Goal: Task Accomplishment & Management: Manage account settings

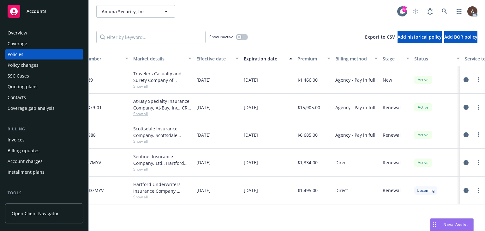
scroll to position [0, 213]
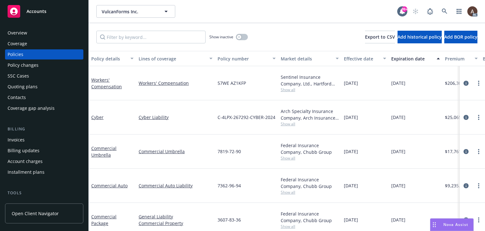
scroll to position [64, 0]
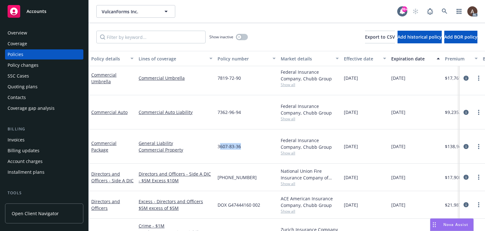
drag, startPoint x: 220, startPoint y: 121, endPoint x: 241, endPoint y: 124, distance: 21.7
click at [241, 129] on div "3607-83-36" at bounding box center [246, 146] width 63 height 34
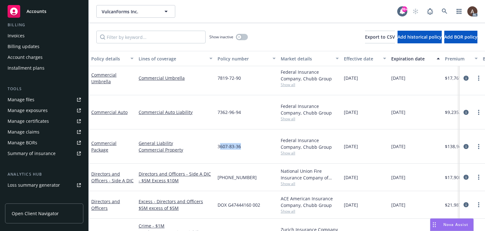
scroll to position [158, 0]
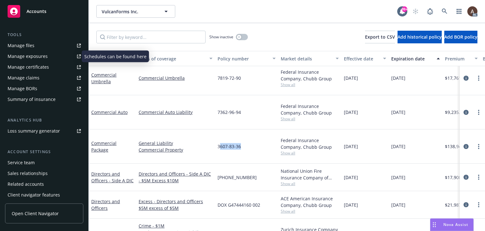
click at [41, 60] on div "Manage exposures" at bounding box center [28, 56] width 40 height 10
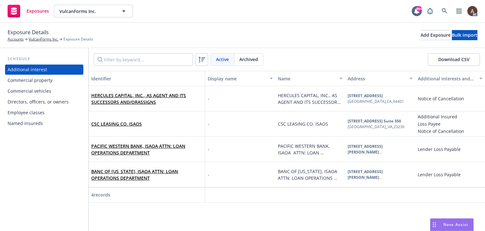
drag, startPoint x: 52, startPoint y: 81, endPoint x: 48, endPoint y: 83, distance: 4.9
click at [52, 81] on div "Commercial property" at bounding box center [44, 80] width 73 height 10
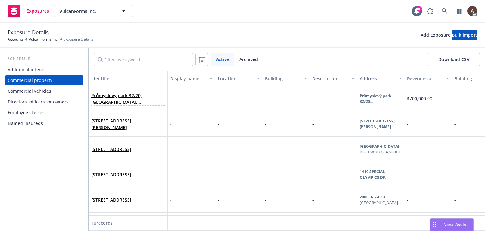
click at [154, 101] on span "Průmyslový park 32/20, Dolní Dvory, Cheb, 350 02, CZE" at bounding box center [128, 98] width 74 height 13
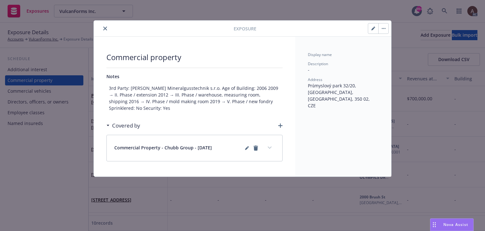
click at [369, 29] on button "button" at bounding box center [373, 28] width 10 height 10
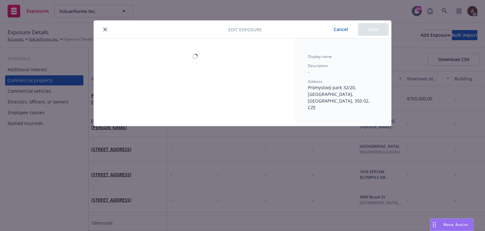
select select "NONE"
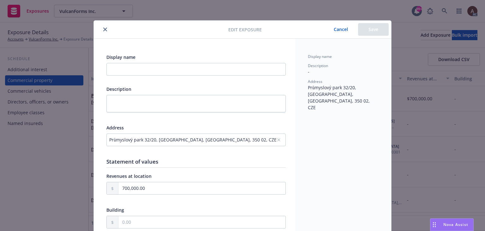
scroll to position [63, 0]
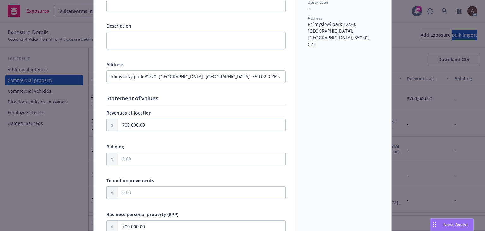
click at [234, 76] on div "Průmyslový park 32/20, Dolní Dvory, Cheb, 350 02, CZE" at bounding box center [192, 76] width 167 height 7
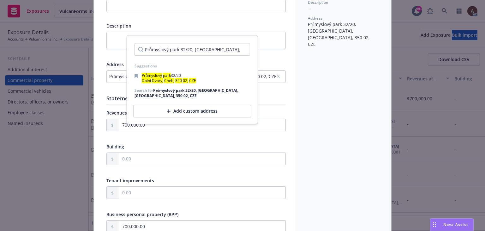
click at [220, 112] on div "Add custom address" at bounding box center [192, 111] width 118 height 13
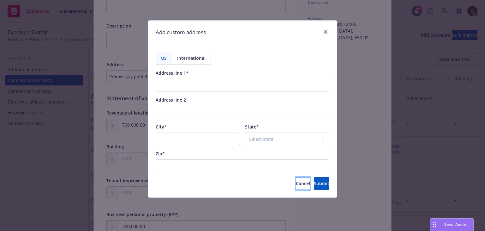
click at [296, 186] on button "Cancel" at bounding box center [303, 183] width 14 height 13
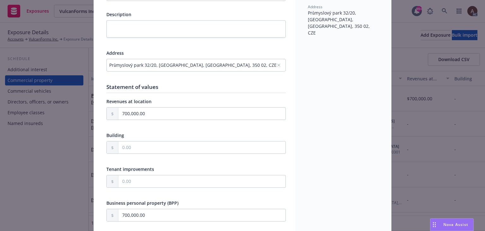
scroll to position [32, 0]
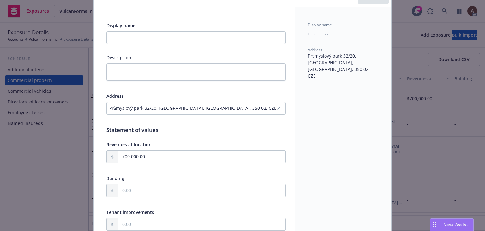
click at [244, 106] on div "Průmyslový park 32/20, Dolní Dvory, Cheb, 350 02, CZE" at bounding box center [192, 108] width 167 height 7
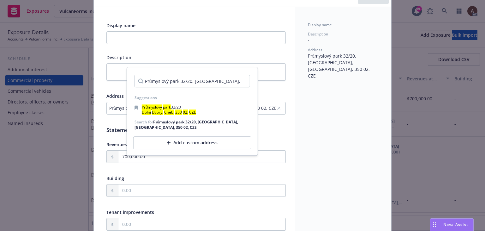
click at [192, 142] on div "Add custom address" at bounding box center [192, 143] width 118 height 13
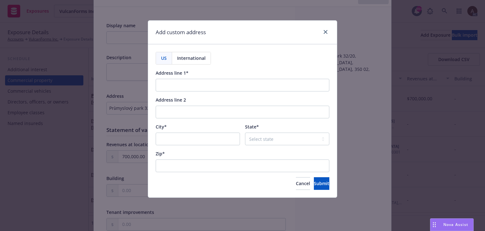
click at [187, 59] on span "International" at bounding box center [191, 58] width 28 height 7
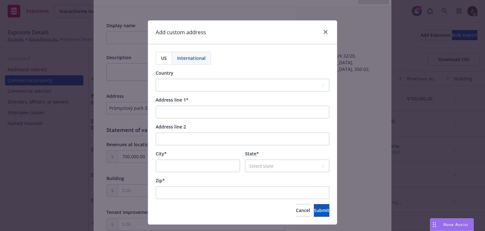
select select "USA"
click at [162, 58] on span "US" at bounding box center [164, 58] width 6 height 7
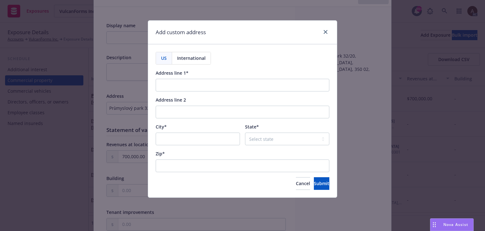
click at [189, 58] on span "International" at bounding box center [191, 58] width 28 height 7
select select "USA"
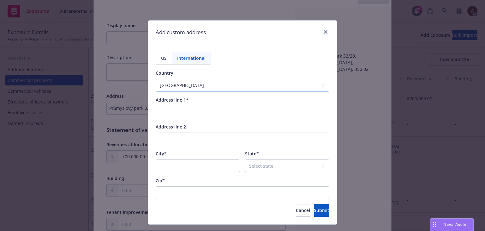
click at [177, 86] on select "Afghanistan Åland Islands Albania Algeria American Samoa Andorra Angola Anguill…" at bounding box center [243, 85] width 174 height 13
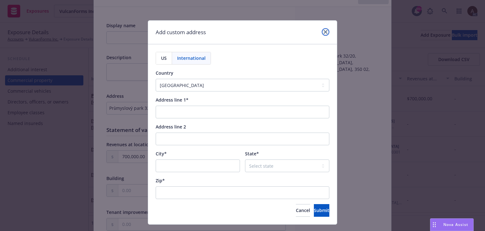
click at [324, 31] on icon "close" at bounding box center [326, 32] width 4 height 4
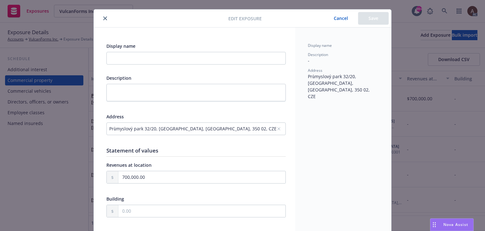
scroll to position [0, 0]
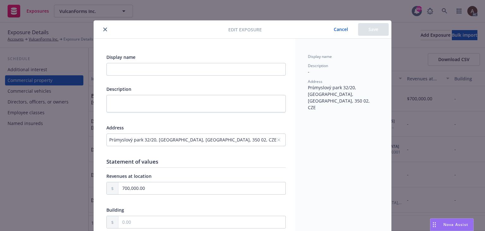
click at [340, 30] on button "Cancel" at bounding box center [341, 29] width 34 height 13
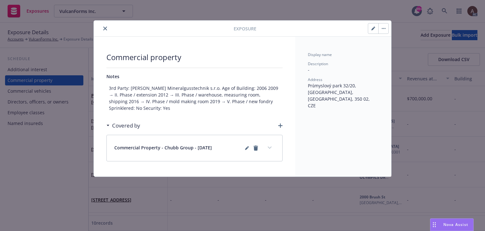
click at [103, 28] on icon "close" at bounding box center [105, 29] width 4 height 4
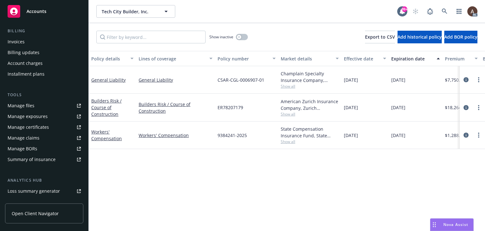
scroll to position [126, 0]
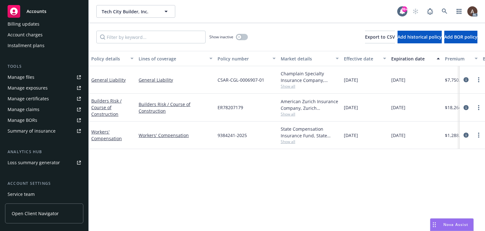
click at [37, 89] on div "Manage exposures" at bounding box center [28, 88] width 40 height 10
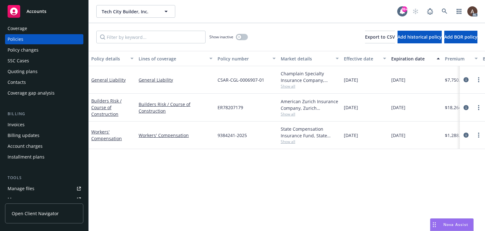
scroll to position [0, 0]
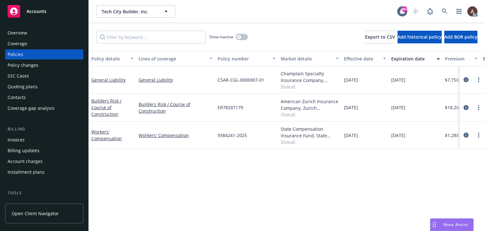
click at [28, 29] on div "Overview" at bounding box center [44, 33] width 73 height 10
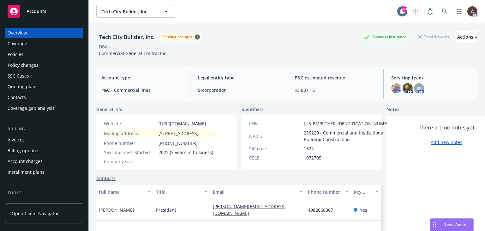
click at [31, 65] on div "Policy changes" at bounding box center [23, 65] width 31 height 10
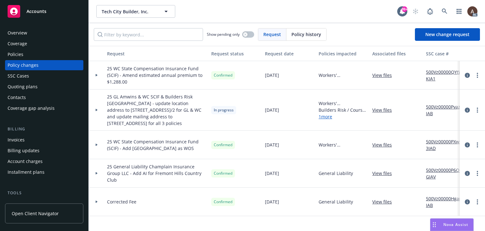
click at [94, 110] on div at bounding box center [96, 110] width 11 height 2
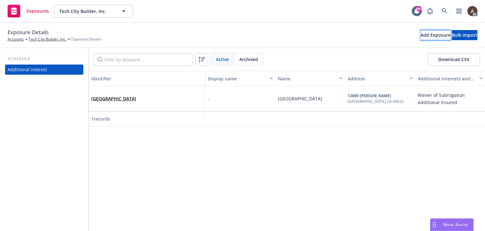
click at [421, 35] on button "Add Exposure" at bounding box center [436, 35] width 30 height 10
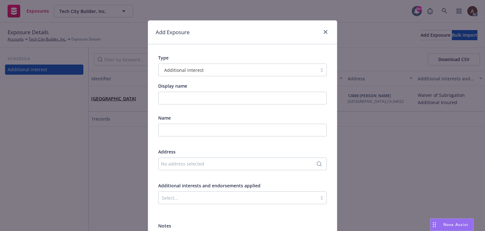
click at [185, 71] on span "Additional interest" at bounding box center [183, 70] width 39 height 7
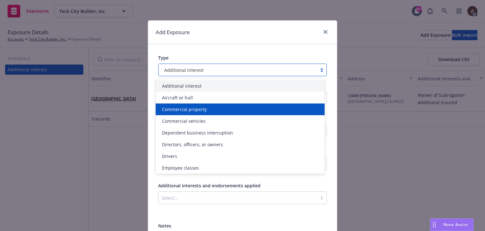
click at [184, 110] on span "Commercial property" at bounding box center [184, 109] width 45 height 7
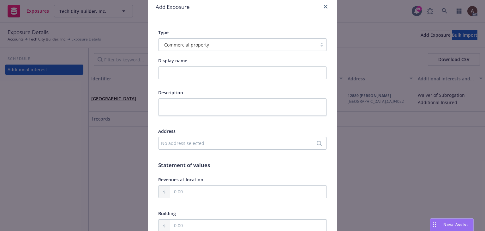
scroll to position [63, 0]
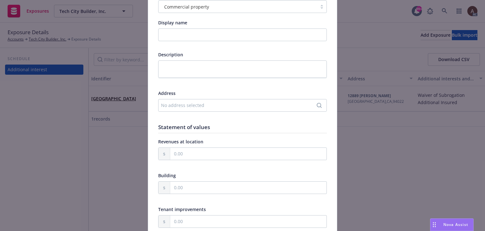
click at [188, 105] on div "No address selected" at bounding box center [239, 105] width 157 height 7
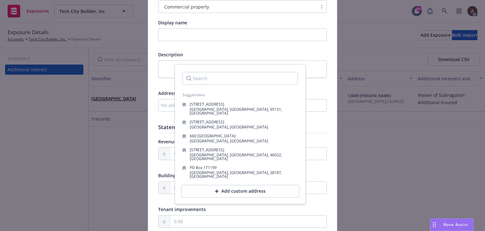
click at [226, 185] on div "Add custom address" at bounding box center [240, 191] width 118 height 13
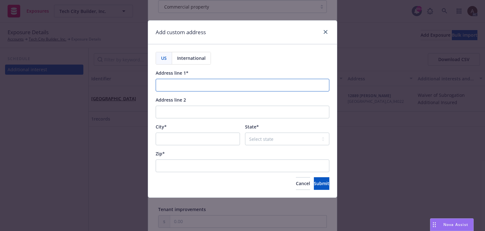
click at [176, 84] on input "Address line 1*" at bounding box center [243, 85] width 174 height 13
paste input "16 E. Younger Avenue Unit 1/2"
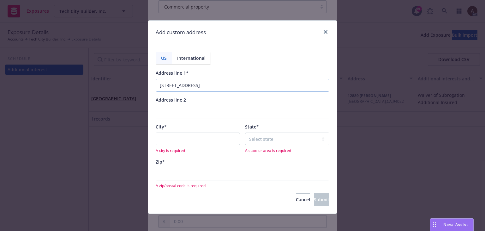
type input "16 E. Younger Avenue Unit 1/2"
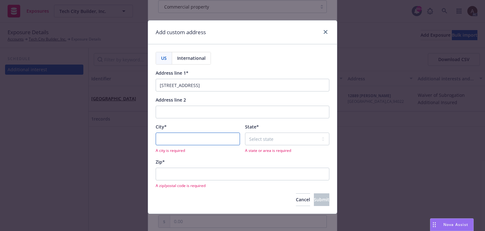
click at [182, 139] on input "City*" at bounding box center [198, 138] width 84 height 13
paste input "San Jose"
type input "San Jose"
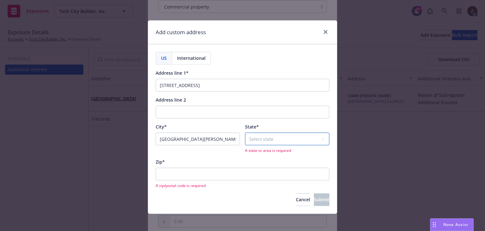
click at [278, 138] on select "Select state Alabama Alaska American Samoa Arizona Arkansas Baker Island Califo…" at bounding box center [287, 138] width 84 height 13
select select "CA"
click at [216, 158] on div "Zip*" at bounding box center [243, 161] width 174 height 7
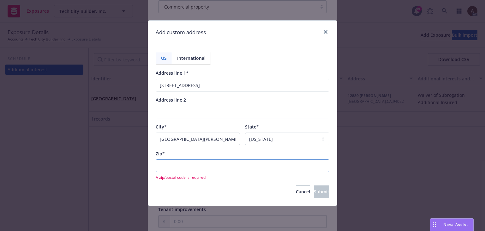
click at [185, 166] on input "Zip*" at bounding box center [243, 165] width 174 height 13
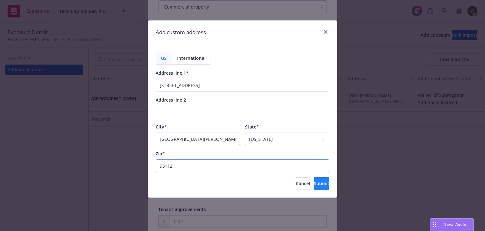
type input "95112"
click at [314, 182] on span "Submit" at bounding box center [321, 183] width 15 height 6
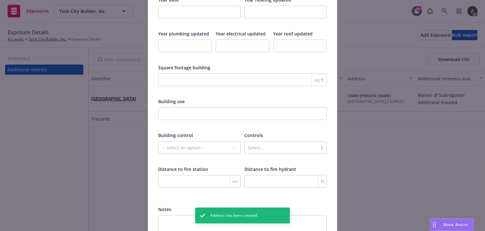
scroll to position [1050, 0]
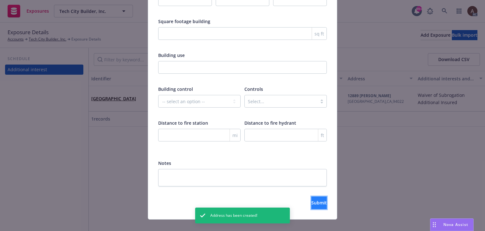
click at [318, 196] on button "Submit" at bounding box center [319, 202] width 15 height 13
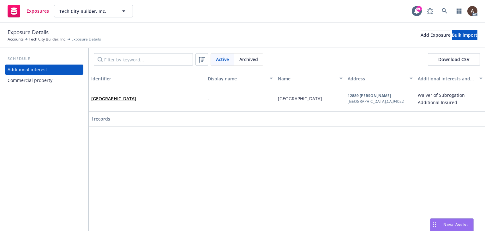
click at [54, 82] on div "Commercial property" at bounding box center [44, 80] width 73 height 10
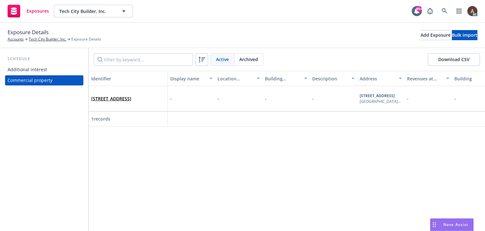
click at [160, 106] on div "16 E. Younger Avenue Unit 1/2 , San Jose, CA, 95112, USA" at bounding box center [128, 98] width 74 height 17
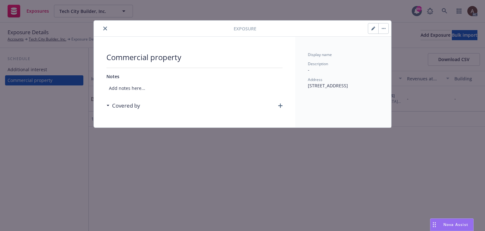
click at [280, 104] on icon "button" at bounding box center [280, 105] width 4 height 4
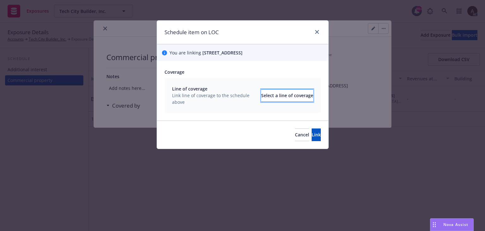
click at [272, 95] on div "Select a line of coverage" at bounding box center [287, 95] width 52 height 12
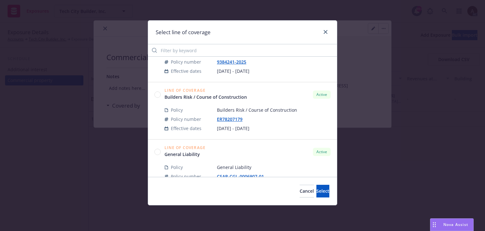
scroll to position [56, 0]
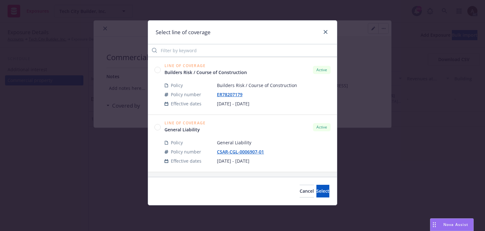
click at [159, 125] on circle at bounding box center [158, 127] width 6 height 6
click at [317, 193] on span "Select" at bounding box center [323, 191] width 13 height 6
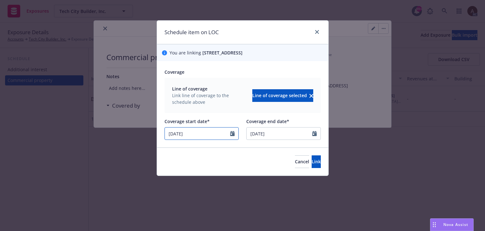
select select "4"
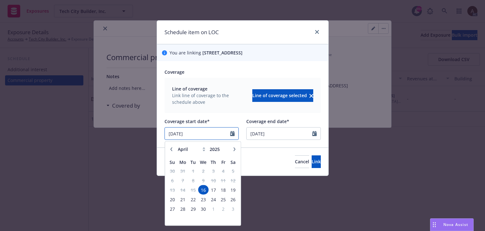
drag, startPoint x: 197, startPoint y: 137, endPoint x: 93, endPoint y: 128, distance: 104.3
click at [93, 128] on div "Schedule item on LOC You are linking 16 E. Younger Avenue Unit 1/2 , San Jose, …" at bounding box center [242, 115] width 485 height 231
click at [184, 132] on input "7/29/20025" at bounding box center [198, 133] width 66 height 12
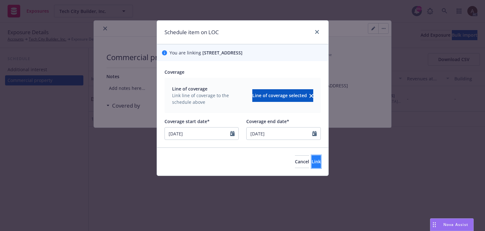
type input "07/29/2025"
click at [312, 161] on span "Link" at bounding box center [316, 161] width 9 height 6
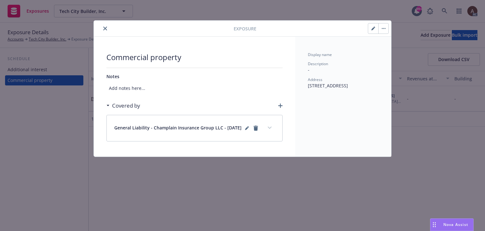
click at [272, 130] on button "expand content" at bounding box center [270, 128] width 10 height 10
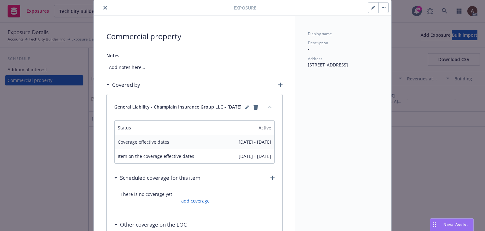
scroll to position [0, 0]
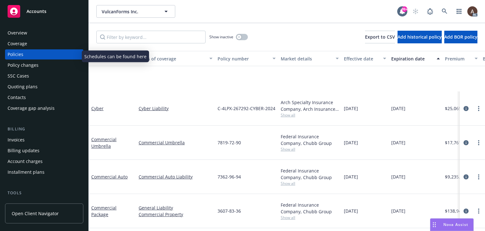
scroll to position [64, 0]
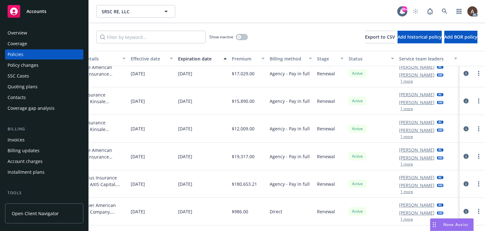
scroll to position [109, 218]
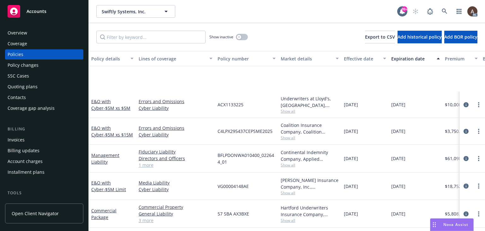
scroll to position [56, 0]
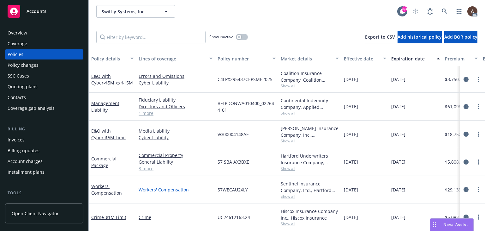
click at [206, 187] on link "Workers' Compensation" at bounding box center [176, 189] width 74 height 7
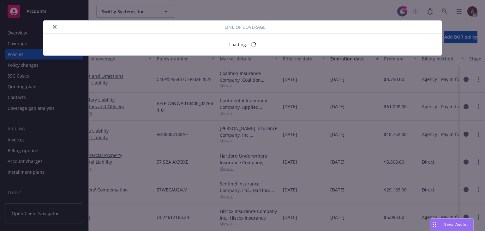
scroll to position [56, 0]
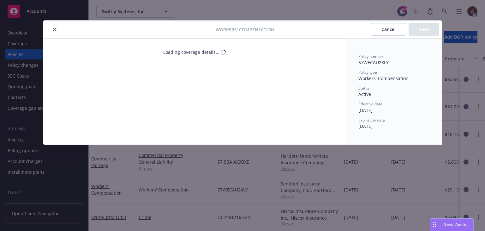
drag, startPoint x: 57, startPoint y: 29, endPoint x: 155, endPoint y: 141, distance: 148.9
click at [57, 29] on button "close" at bounding box center [55, 30] width 8 height 8
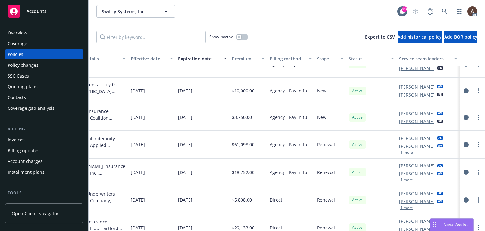
scroll to position [0, 216]
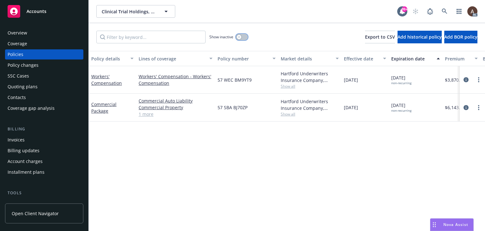
click at [239, 37] on icon "button" at bounding box center [239, 37] width 2 height 2
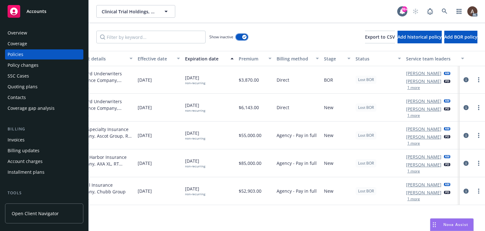
scroll to position [0, 212]
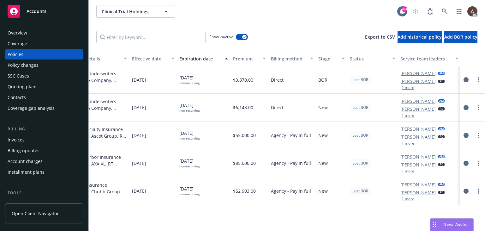
click at [33, 67] on div "Policy changes" at bounding box center [23, 65] width 31 height 10
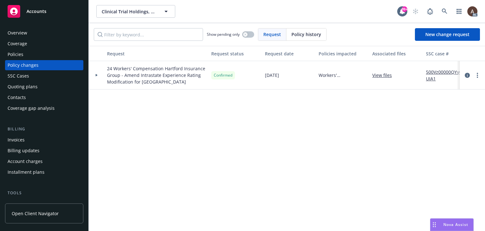
click at [97, 74] on icon at bounding box center [96, 75] width 3 height 2
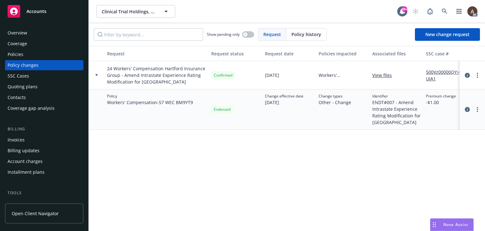
drag, startPoint x: 39, startPoint y: 55, endPoint x: 50, endPoint y: 60, distance: 12.4
click at [39, 55] on div "Policies" at bounding box center [44, 54] width 73 height 10
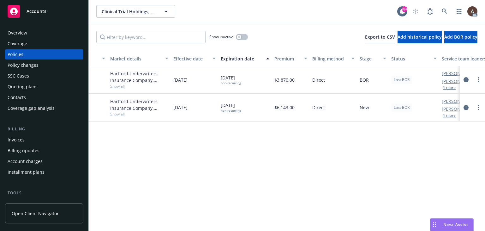
scroll to position [0, 213]
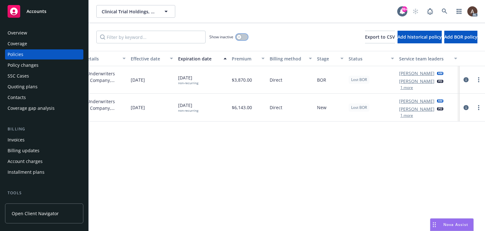
click at [239, 36] on icon "button" at bounding box center [239, 37] width 3 height 3
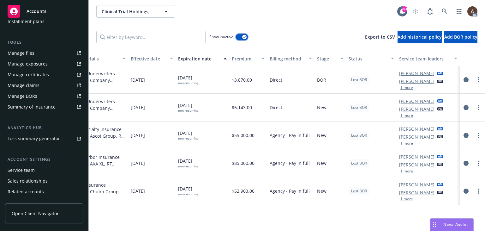
scroll to position [170, 0]
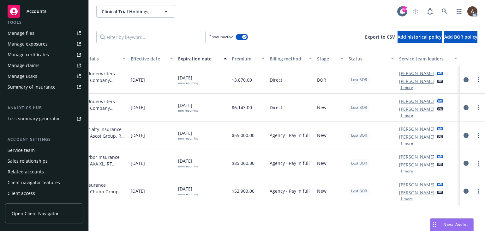
click at [32, 149] on div "Service team" at bounding box center [21, 150] width 27 height 10
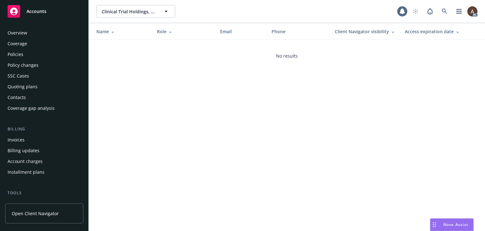
scroll to position [170, 0]
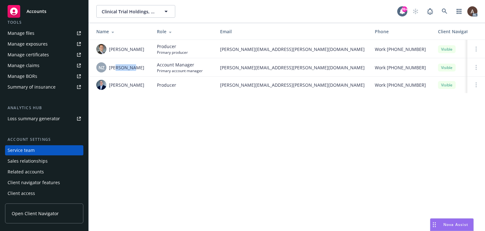
drag, startPoint x: 119, startPoint y: 66, endPoint x: 134, endPoint y: 68, distance: 15.0
click at [134, 68] on span "[PERSON_NAME]" at bounding box center [126, 67] width 35 height 7
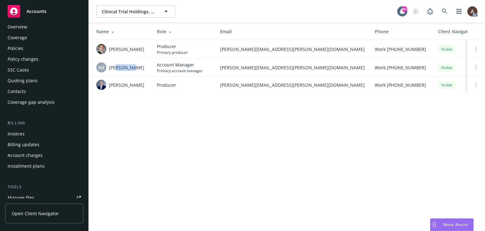
scroll to position [0, 0]
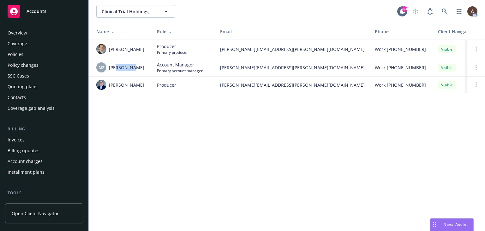
drag, startPoint x: 30, startPoint y: 56, endPoint x: 39, endPoint y: 64, distance: 11.9
click at [30, 56] on div "Policies" at bounding box center [44, 54] width 73 height 10
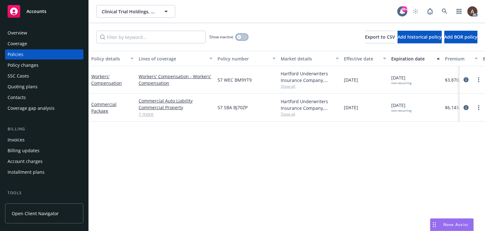
click at [239, 36] on icon "button" at bounding box center [239, 37] width 2 height 2
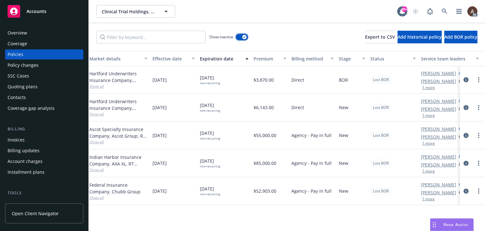
scroll to position [0, 209]
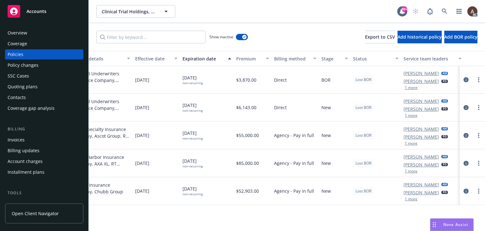
click at [39, 64] on div "Policy changes" at bounding box center [44, 65] width 73 height 10
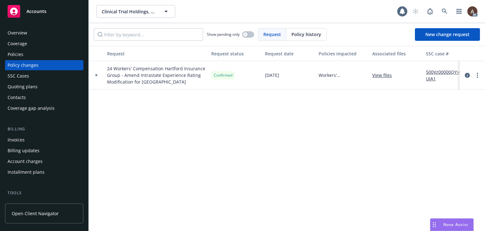
click at [30, 54] on div "Policies" at bounding box center [44, 54] width 73 height 10
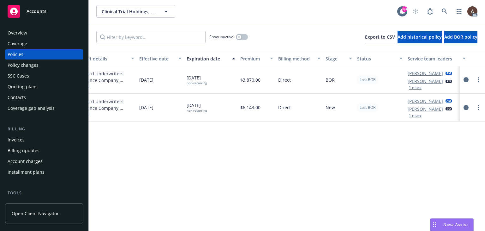
scroll to position [0, 213]
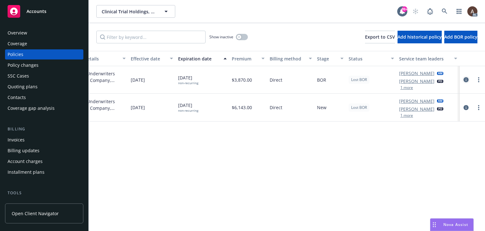
click at [465, 79] on icon "circleInformation" at bounding box center [466, 79] width 5 height 5
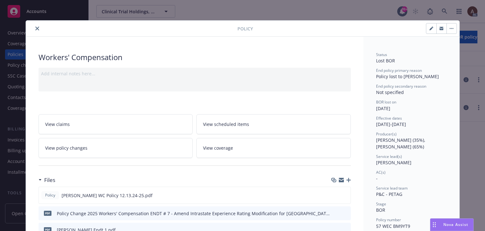
drag, startPoint x: 378, startPoint y: 178, endPoint x: 386, endPoint y: 179, distance: 8.1
click at [386, 179] on div "AC(s) -" at bounding box center [411, 175] width 71 height 12
click at [35, 27] on icon "close" at bounding box center [37, 29] width 4 height 4
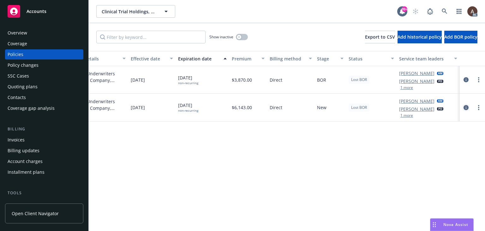
click at [464, 106] on icon "circleInformation" at bounding box center [466, 107] width 5 height 5
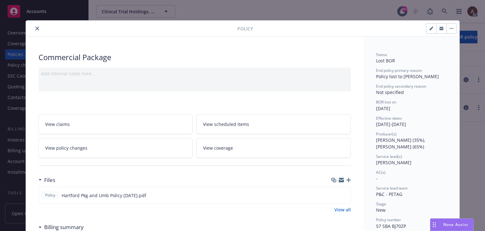
click at [35, 27] on icon "close" at bounding box center [37, 29] width 4 height 4
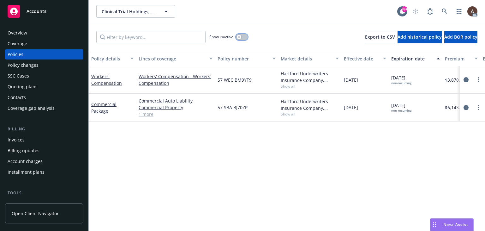
click at [239, 37] on icon "button" at bounding box center [239, 37] width 3 height 3
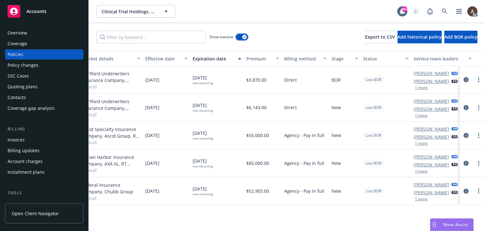
scroll to position [0, 213]
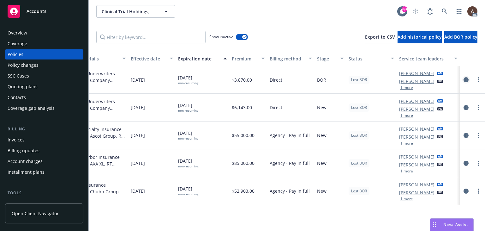
click at [466, 78] on icon "circleInformation" at bounding box center [466, 79] width 5 height 5
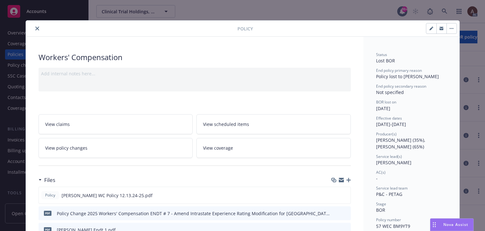
click at [35, 30] on icon "close" at bounding box center [37, 29] width 4 height 4
